Goal: Information Seeking & Learning: Find specific fact

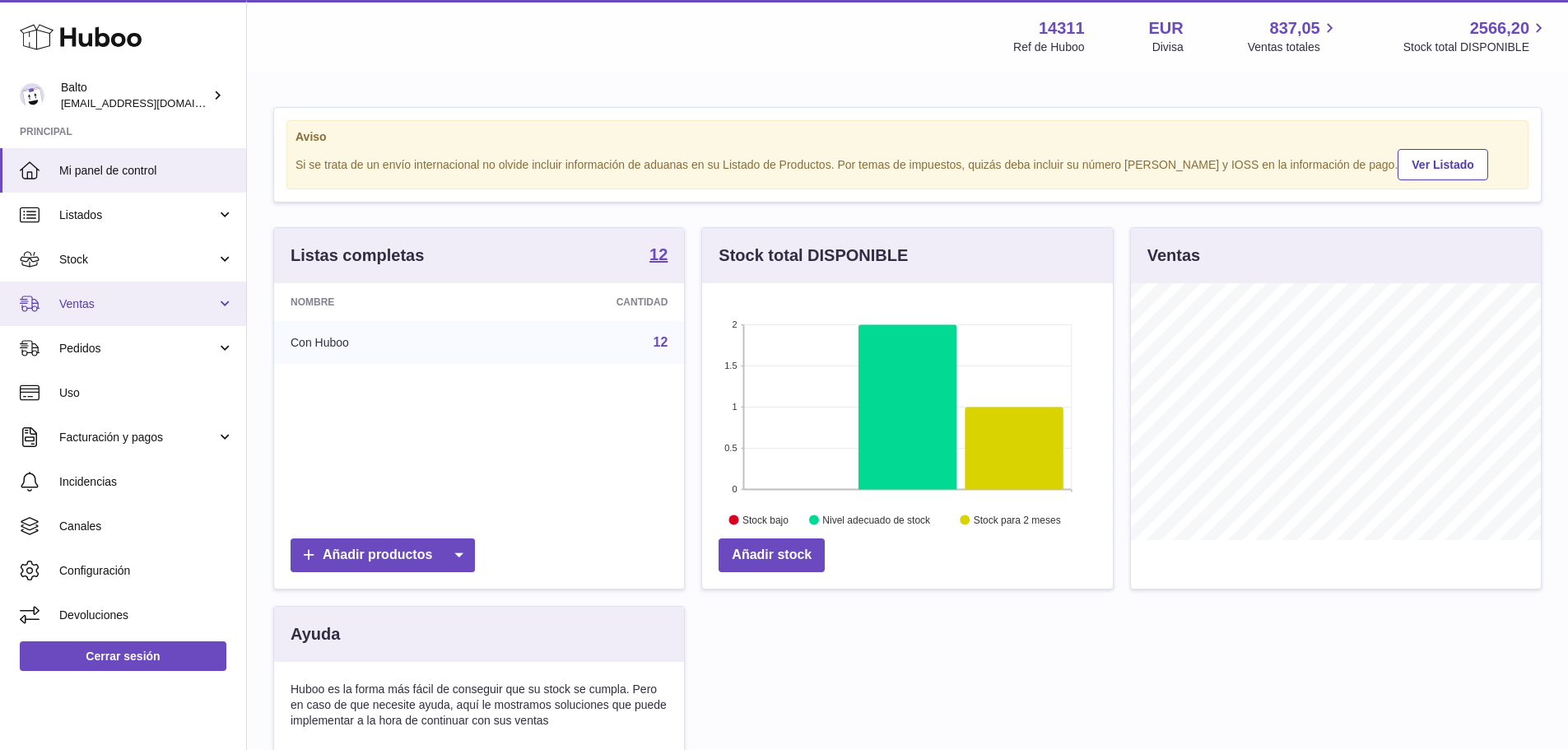
scroll to position [257, 411]
click at [125, 303] on span "Ventas" at bounding box center [137, 304] width 158 height 15
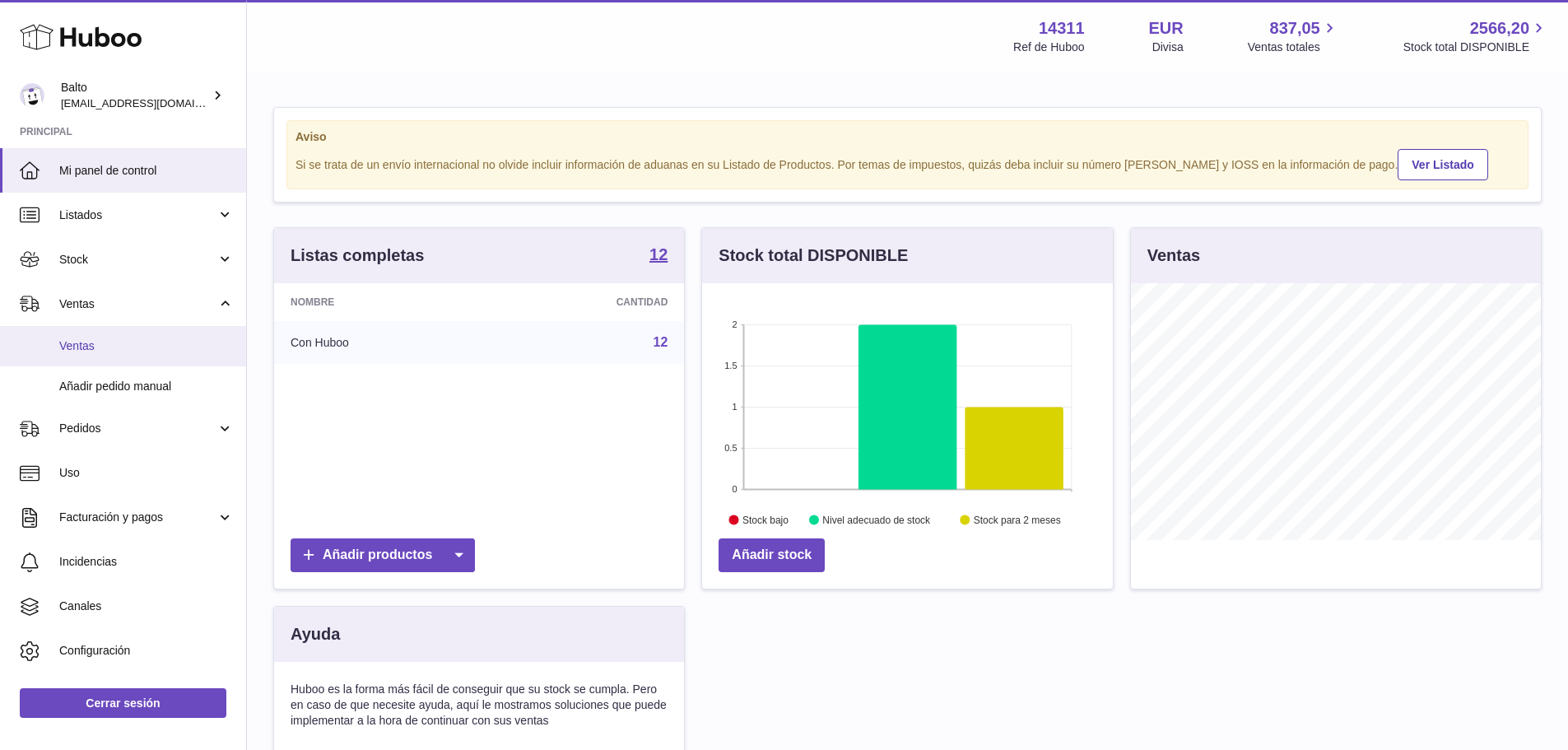
click at [127, 339] on span "Ventas" at bounding box center [146, 346] width 174 height 15
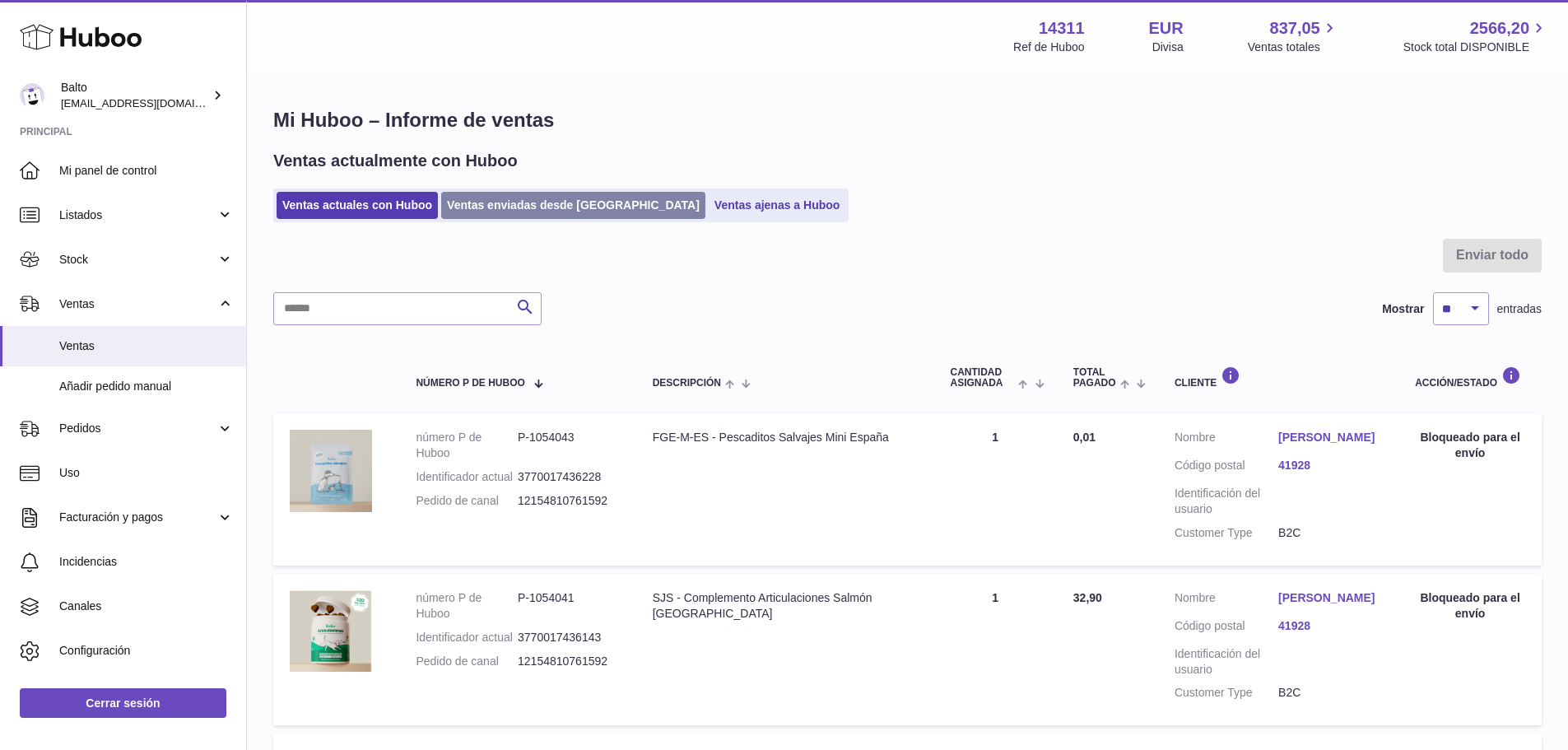
click at [489, 215] on link "Ventas enviadas desde [GEOGRAPHIC_DATA]" at bounding box center [573, 205] width 264 height 27
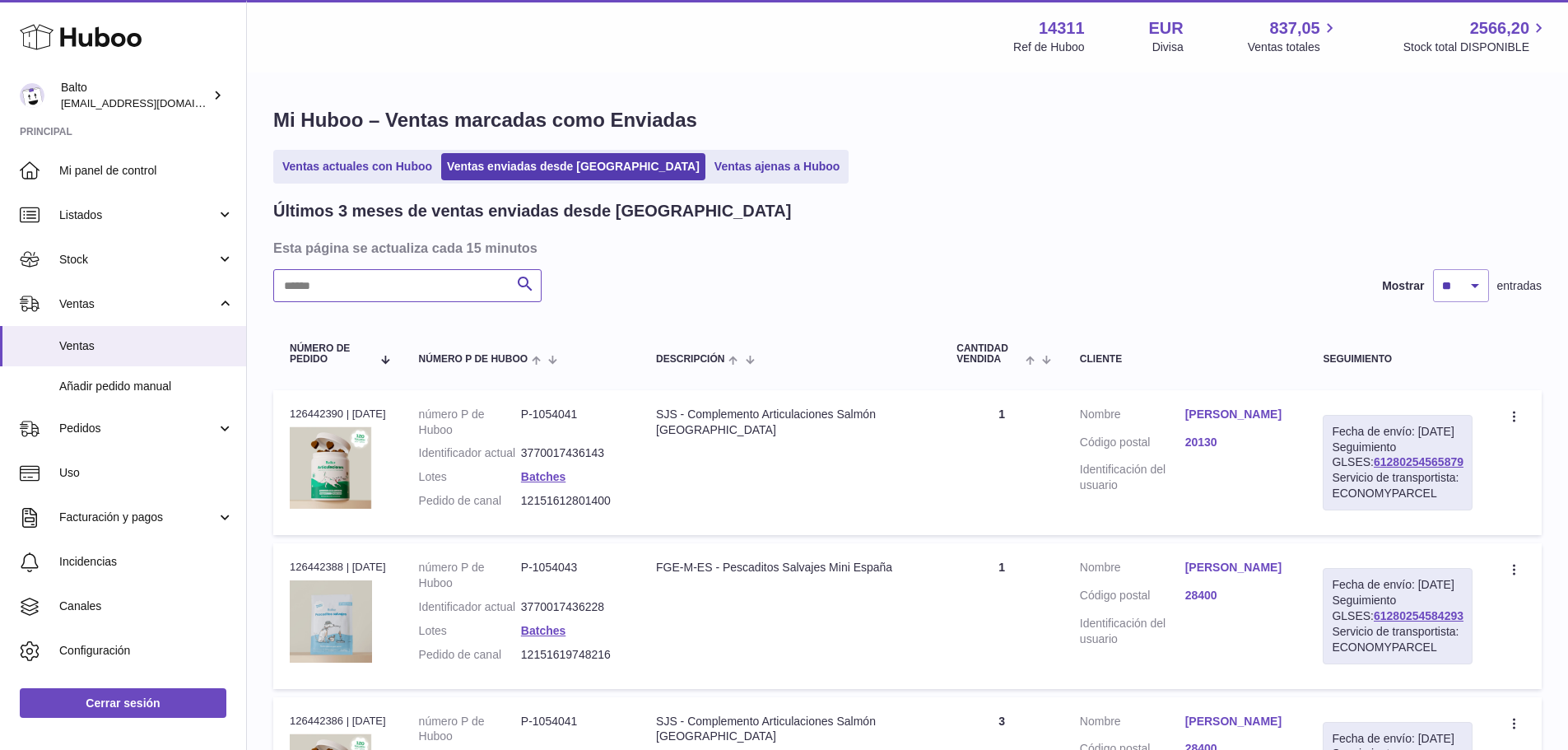
click at [426, 277] on input "text" at bounding box center [407, 285] width 268 height 33
paste input "**********"
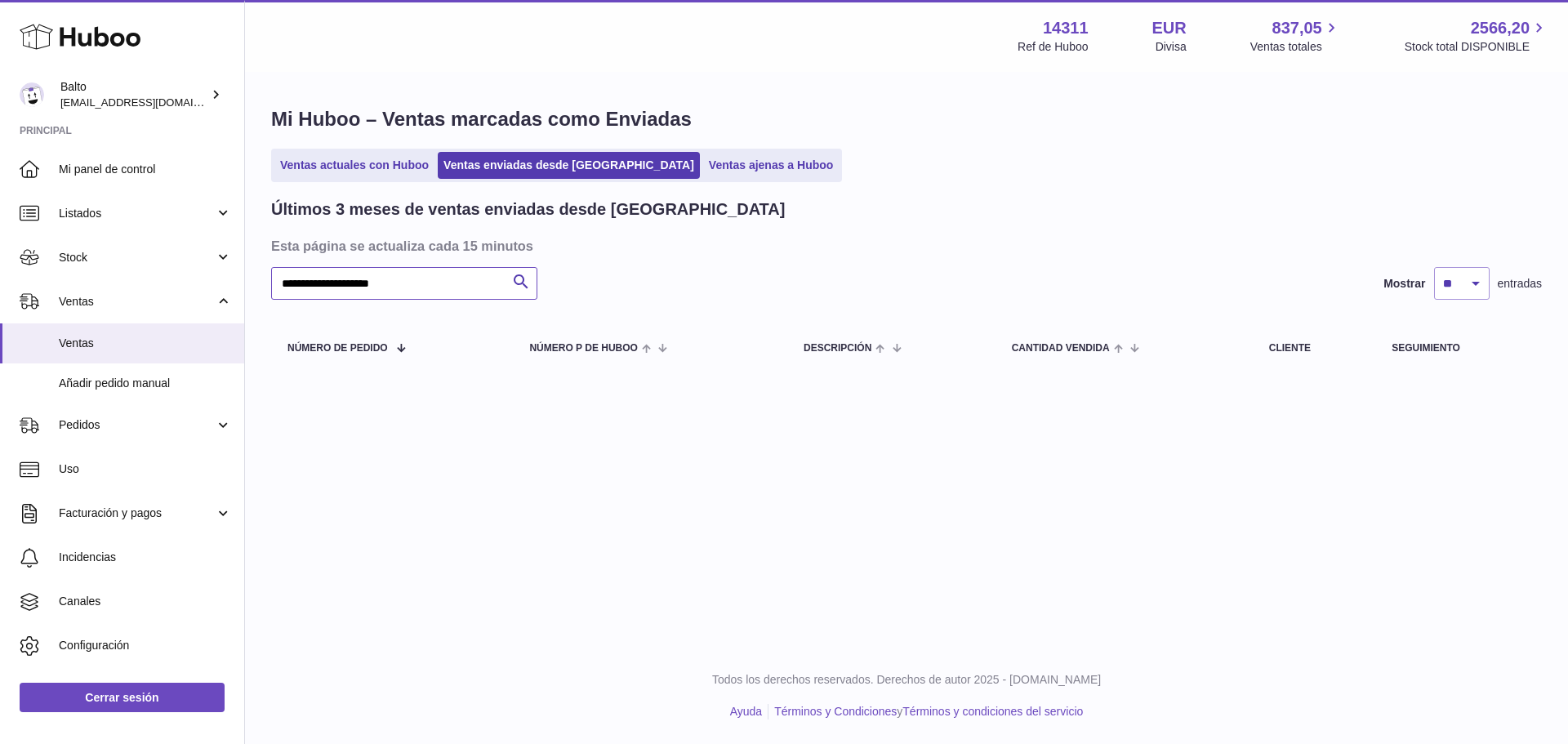
click at [346, 282] on input "**********" at bounding box center [404, 283] width 266 height 33
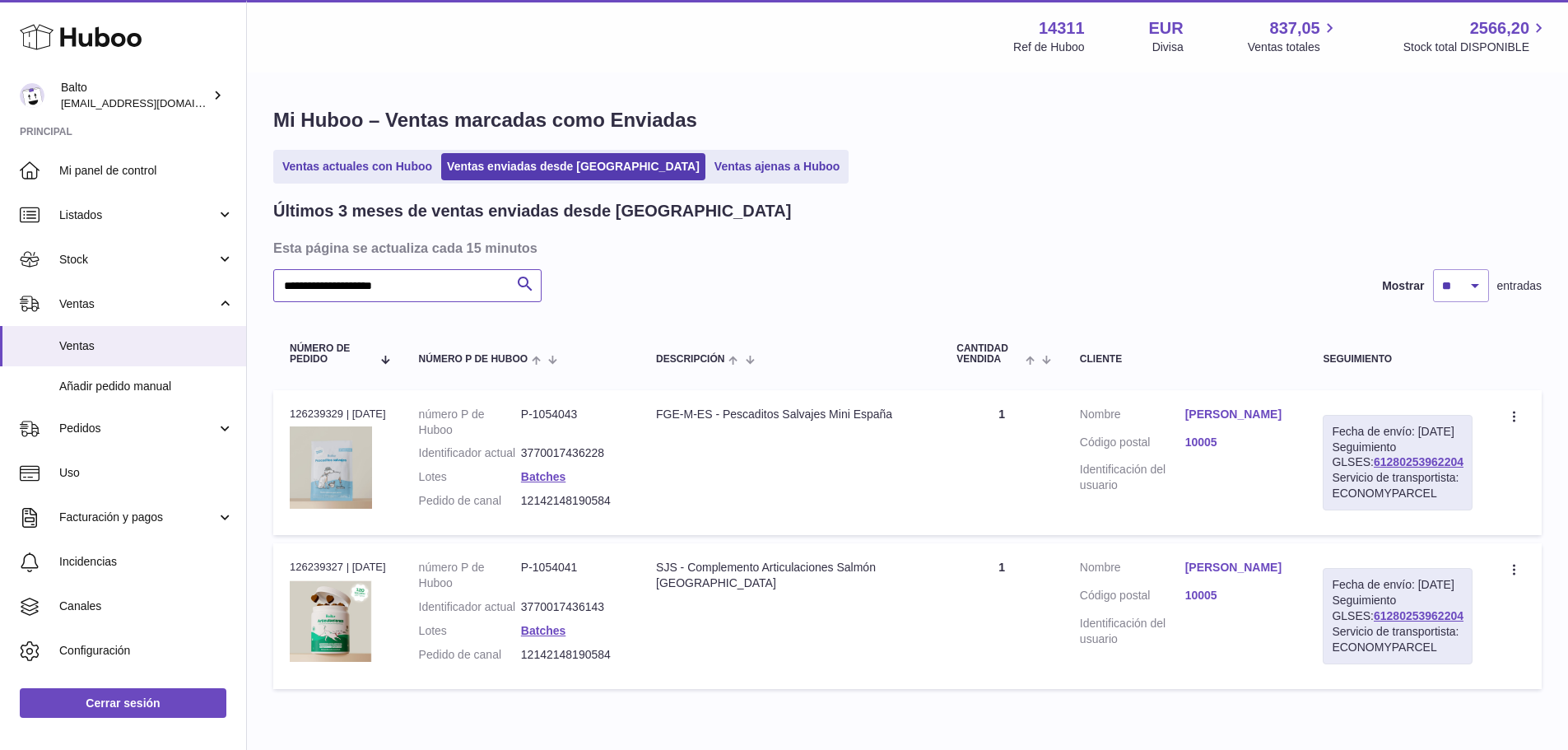
type input "**********"
drag, startPoint x: 1447, startPoint y: 477, endPoint x: 1343, endPoint y: 481, distance: 104.1
click at [1343, 481] on div "Fecha de envío: 10º oct. 2025 Seguimiento GLSES: 61280253962204 Servicio de tra…" at bounding box center [1398, 463] width 150 height 96
copy link "61280253962204"
drag, startPoint x: 611, startPoint y: 519, endPoint x: 528, endPoint y: 506, distance: 84.0
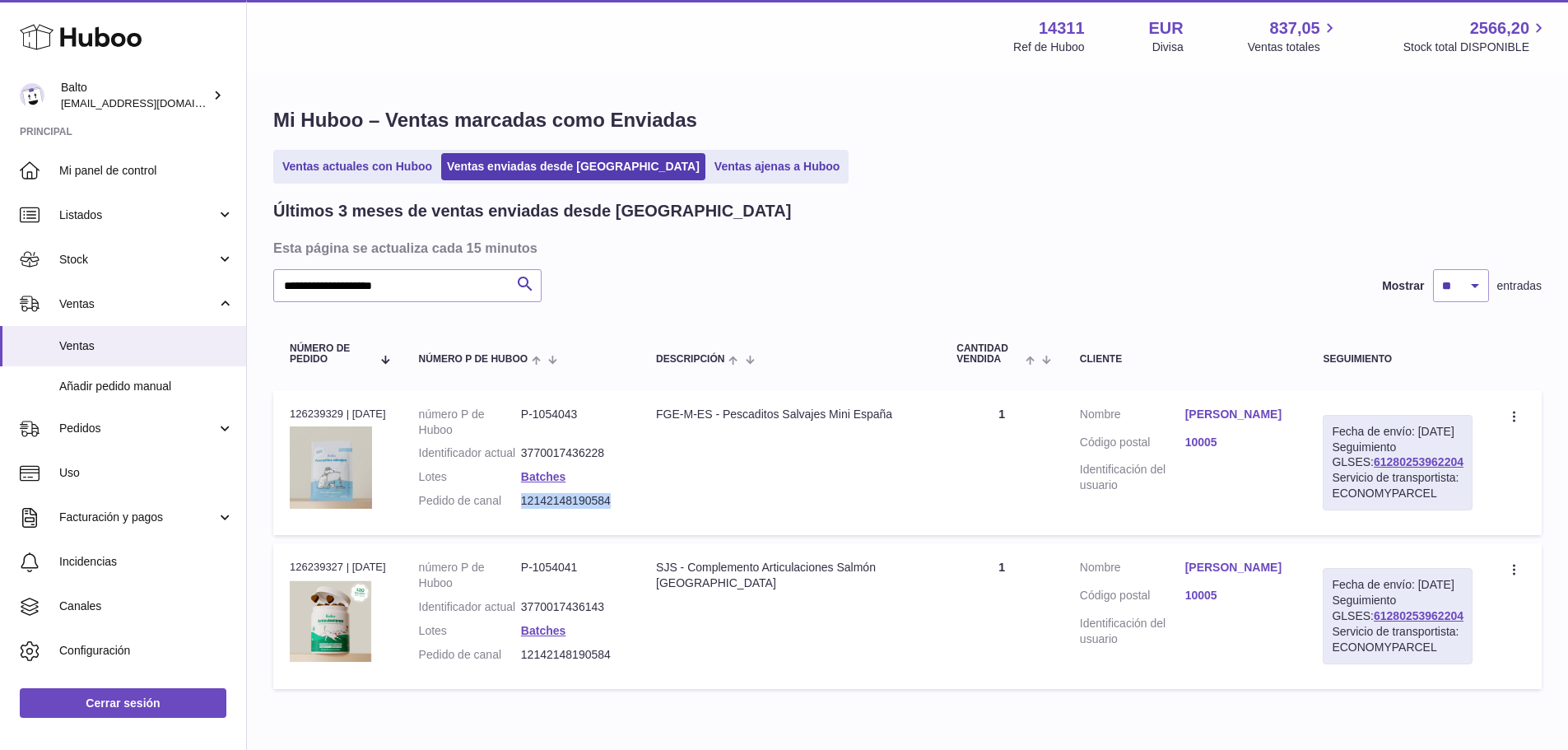
click at [528, 506] on dl "número P de Huboo P-1054043 Identificador actual 3770017436228 Lotes Batches Pe…" at bounding box center [520, 462] width 204 height 110
copy dd "12142148190584"
click at [1221, 412] on link "Elena Martín Corchado" at bounding box center [1238, 414] width 105 height 15
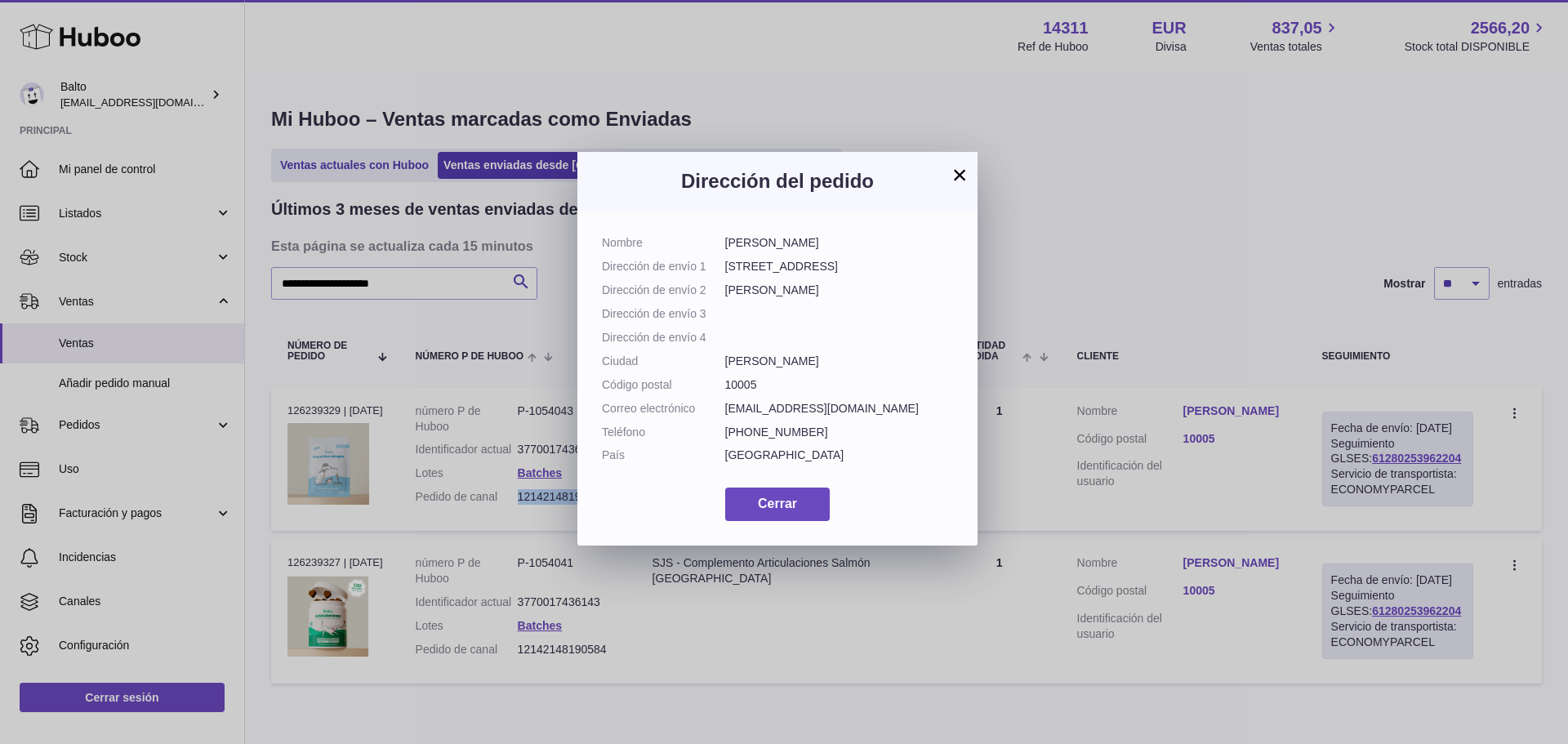
drag, startPoint x: 859, startPoint y: 241, endPoint x: 721, endPoint y: 240, distance: 138.0
click at [721, 240] on dl "Nombre Elena Martín Corchado Dirección de envío 1 Av. de Alemania 29 Dirección …" at bounding box center [777, 353] width 351 height 236
copy dl "Elena Martín Corchado"
